Goal: Book appointment/travel/reservation

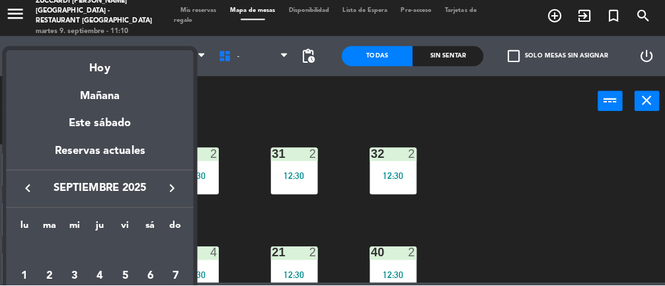
scroll to position [248, 0]
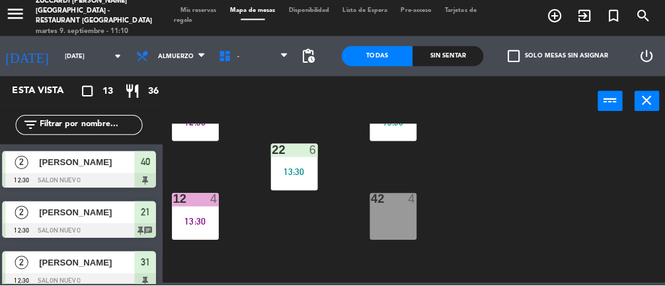
type input "[DATE]"
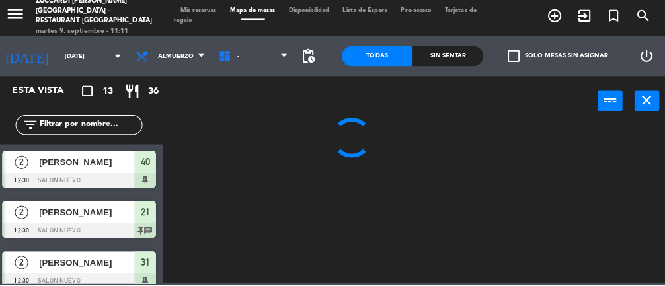
scroll to position [0, 0]
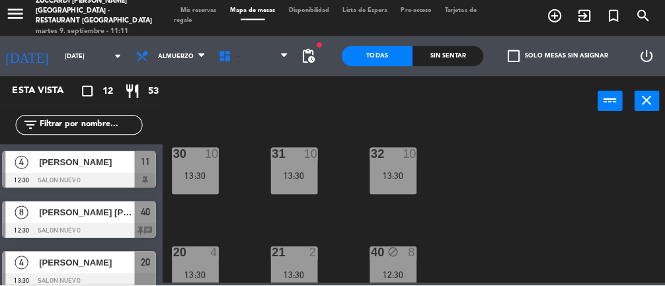
click at [262, 59] on span "-" at bounding box center [255, 59] width 82 height 29
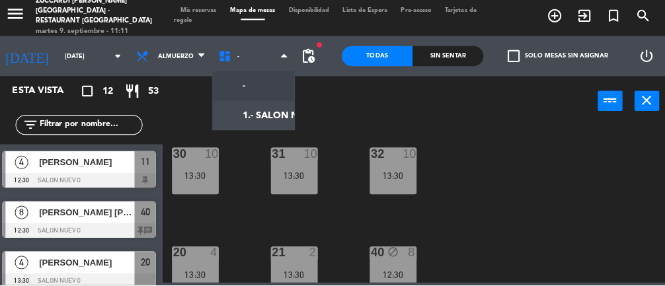
click at [266, 113] on ng-component "menu Zuccardi [PERSON_NAME][GEOGRAPHIC_DATA] - Restaurant [GEOGRAPHIC_DATA] [DA…" at bounding box center [332, 141] width 665 height 283
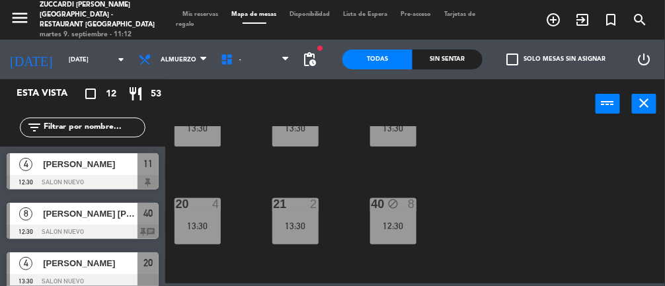
scroll to position [48, 0]
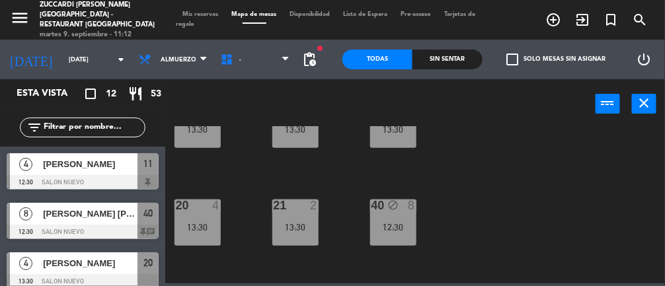
click at [201, 225] on div "13:30" at bounding box center [197, 227] width 46 height 9
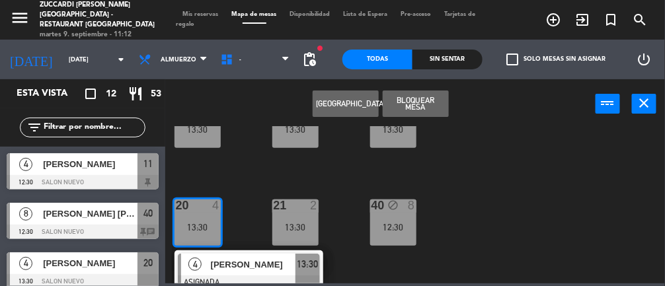
click at [550, 206] on div "30 10 13:30 31 10 13:30 32 10 13:30 20 4 13:30 4 [PERSON_NAME] ASIGNADA 13:30 2…" at bounding box center [418, 204] width 493 height 157
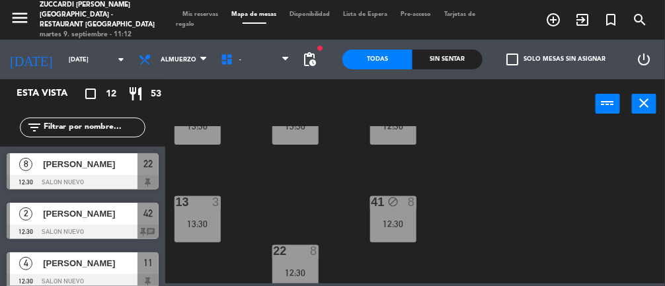
scroll to position [152, 0]
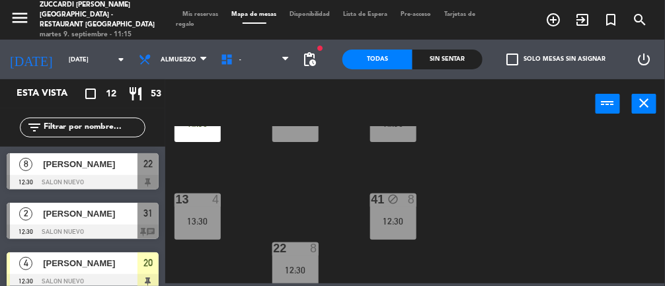
click at [546, 202] on div "30 2 13:30 31 2 12:30 32 2 13:30 20 4 12:30 21 6 40 block 8 12:30 13 4 13:30 41…" at bounding box center [418, 204] width 493 height 157
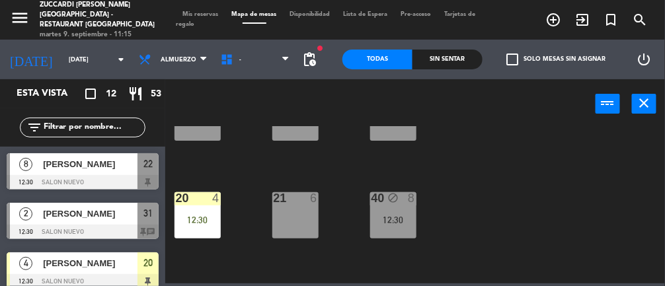
scroll to position [59, 0]
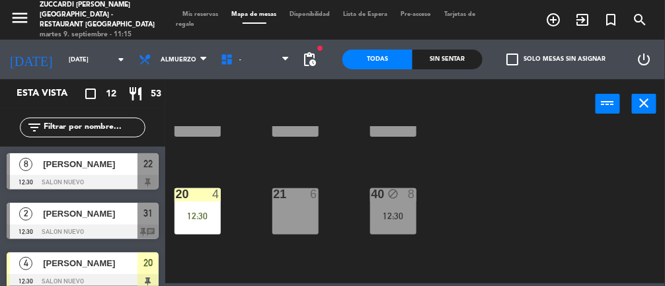
click at [307, 217] on div "21 6" at bounding box center [295, 211] width 46 height 46
click at [394, 213] on div "12:30" at bounding box center [393, 215] width 46 height 9
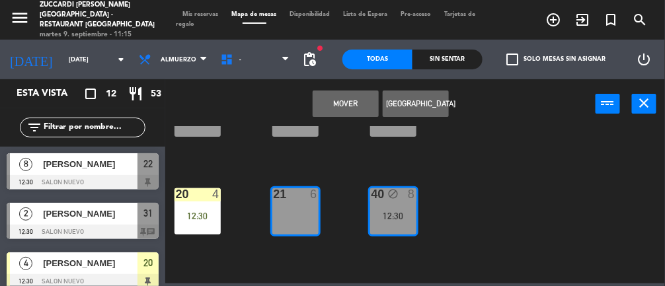
click at [357, 97] on button "Mover" at bounding box center [345, 104] width 66 height 26
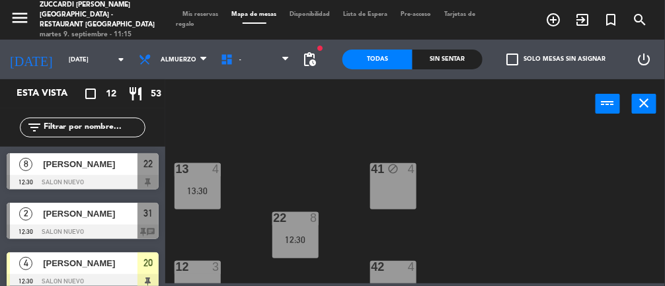
scroll to position [184, 0]
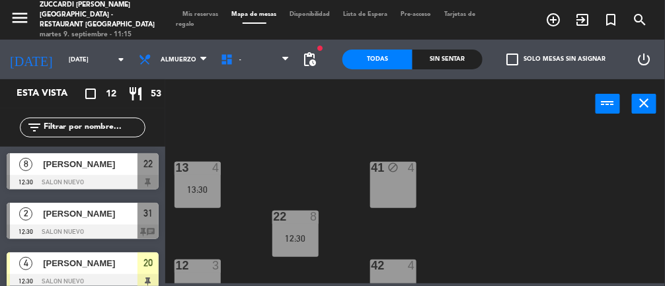
click at [295, 234] on div "12:30" at bounding box center [295, 238] width 46 height 9
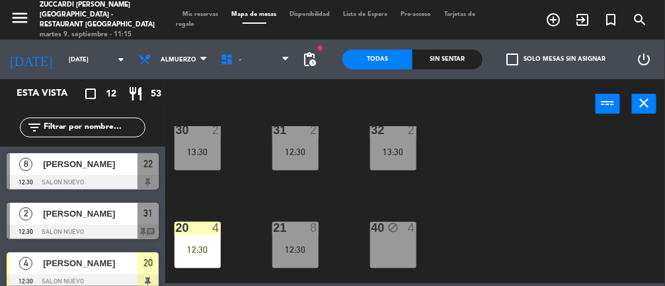
scroll to position [59, 0]
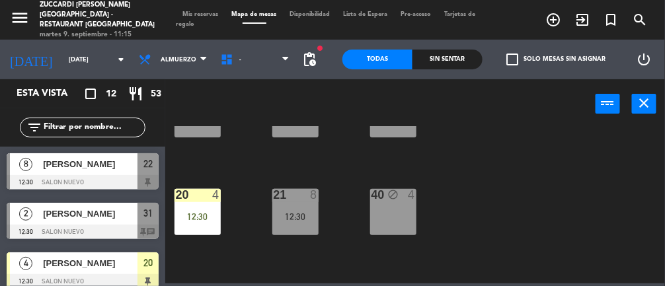
click at [297, 213] on div "12:30" at bounding box center [295, 216] width 46 height 9
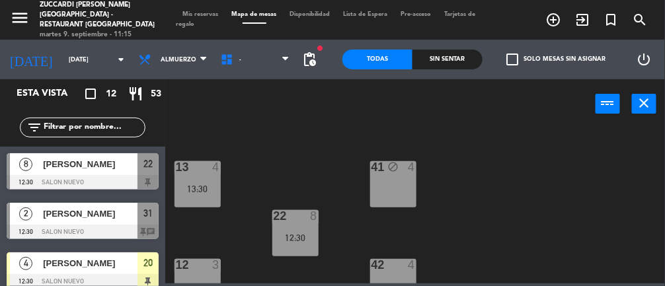
scroll to position [186, 0]
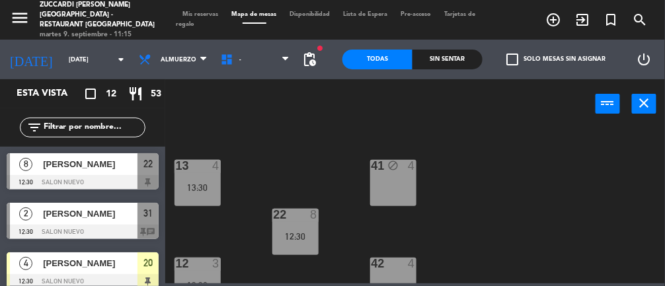
click at [310, 233] on div "12:30" at bounding box center [295, 236] width 46 height 9
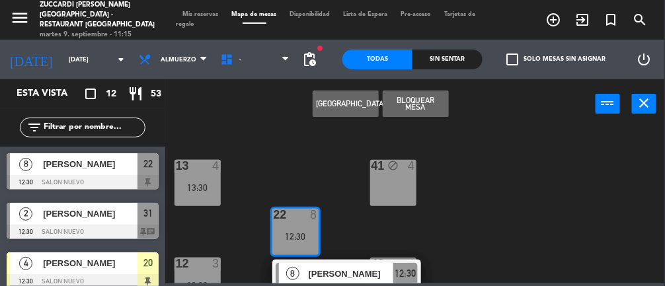
click at [552, 209] on div "30 2 13:30 31 2 12:30 32 2 13:30 20 4 12:30 21 8 12:30 40 block 4 13 4 13:30 41…" at bounding box center [418, 204] width 493 height 157
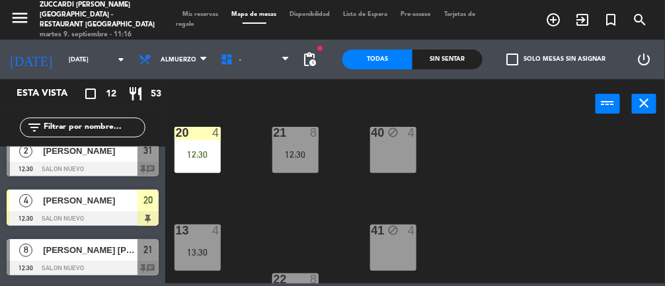
scroll to position [98, 0]
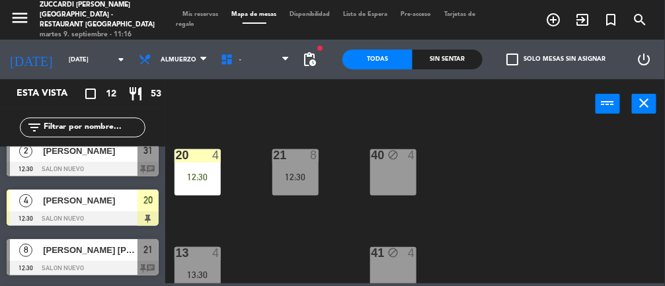
click at [306, 178] on div "12:30" at bounding box center [295, 176] width 46 height 9
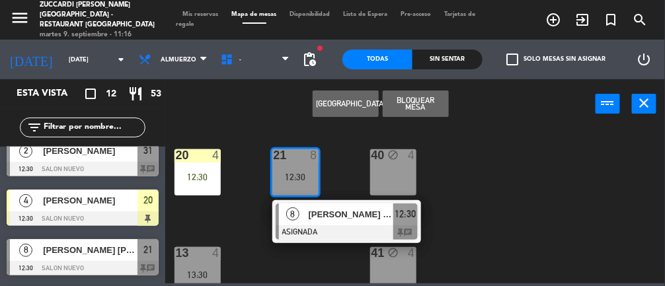
click at [398, 174] on div "40 block 4" at bounding box center [393, 172] width 46 height 46
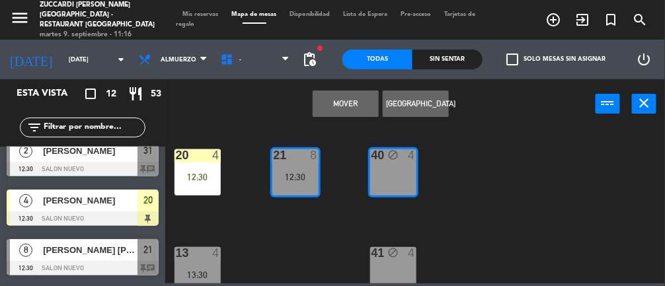
click at [349, 110] on button "Mover" at bounding box center [345, 104] width 66 height 26
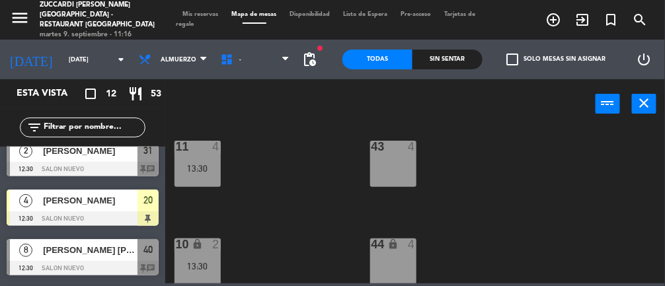
scroll to position [401, 0]
click at [211, 260] on div "13:30" at bounding box center [197, 265] width 46 height 10
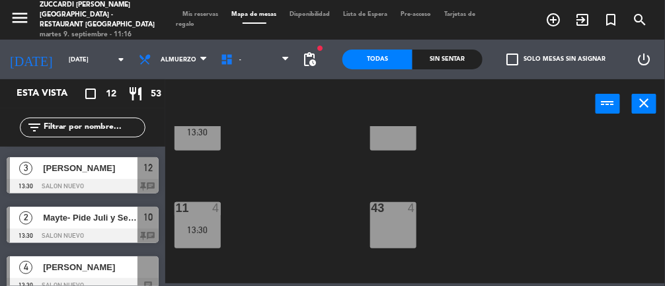
scroll to position [341, 0]
click at [210, 228] on div "13:30" at bounding box center [197, 227] width 46 height 9
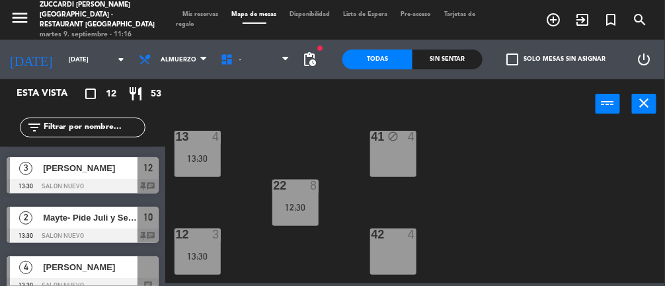
scroll to position [207, 0]
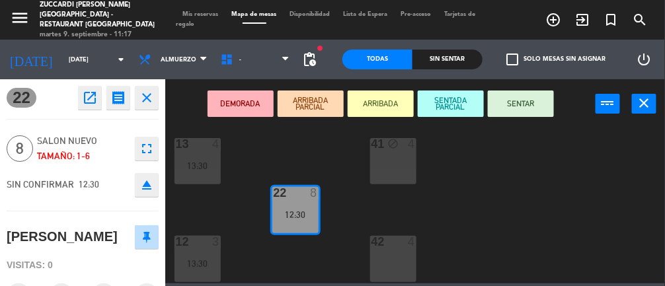
click at [246, 180] on div "30 2 13:30 31 2 12:30 32 2 13:30 20 4 12:30 21 6 40 block 8 12:30 13 4 13:30 41…" at bounding box center [418, 204] width 493 height 157
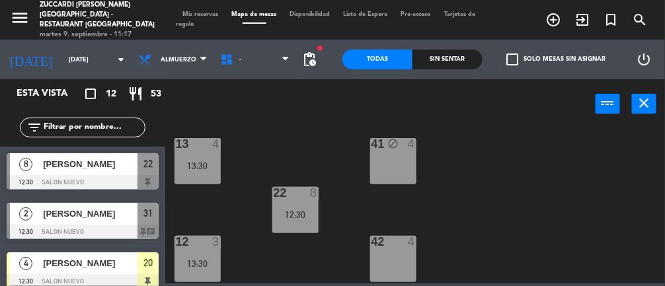
click at [204, 164] on div "13:30" at bounding box center [197, 165] width 46 height 9
click at [264, 157] on div "30 2 13:30 31 2 12:30 32 2 13:30 20 4 12:30 21 6 40 block 8 12:30 13 4 13:30 41…" at bounding box center [418, 204] width 493 height 157
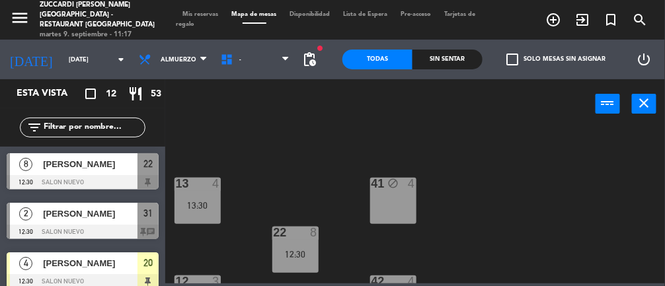
scroll to position [227, 0]
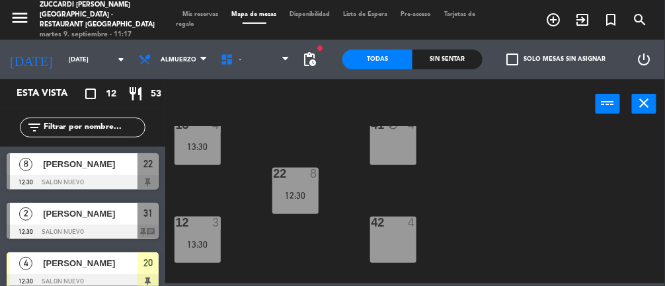
click at [285, 253] on div "30 2 13:30 31 2 12:30 32 2 13:30 20 4 12:30 21 6 40 block 8 12:30 13 4 13:30 41…" at bounding box center [418, 204] width 493 height 157
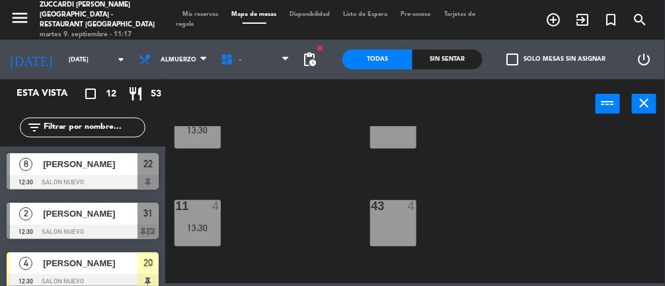
scroll to position [344, 0]
